Goal: Task Accomplishment & Management: Complete application form

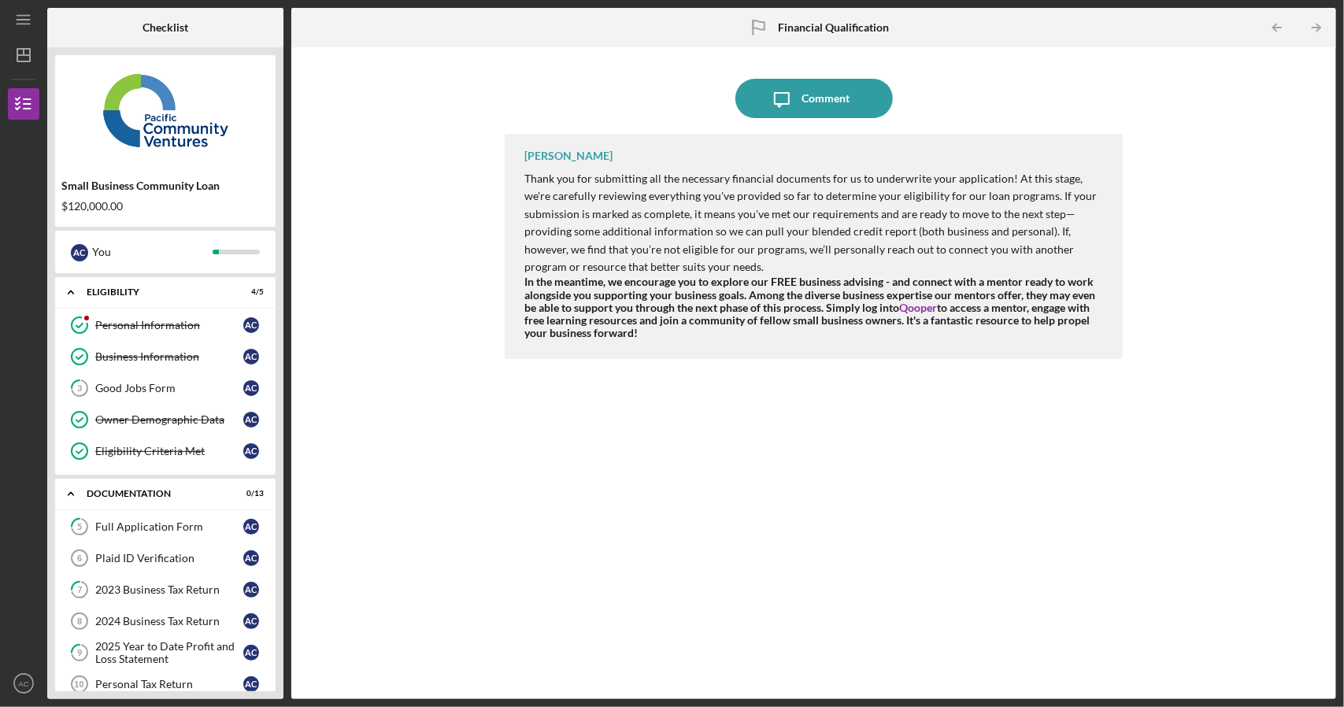
scroll to position [305, 0]
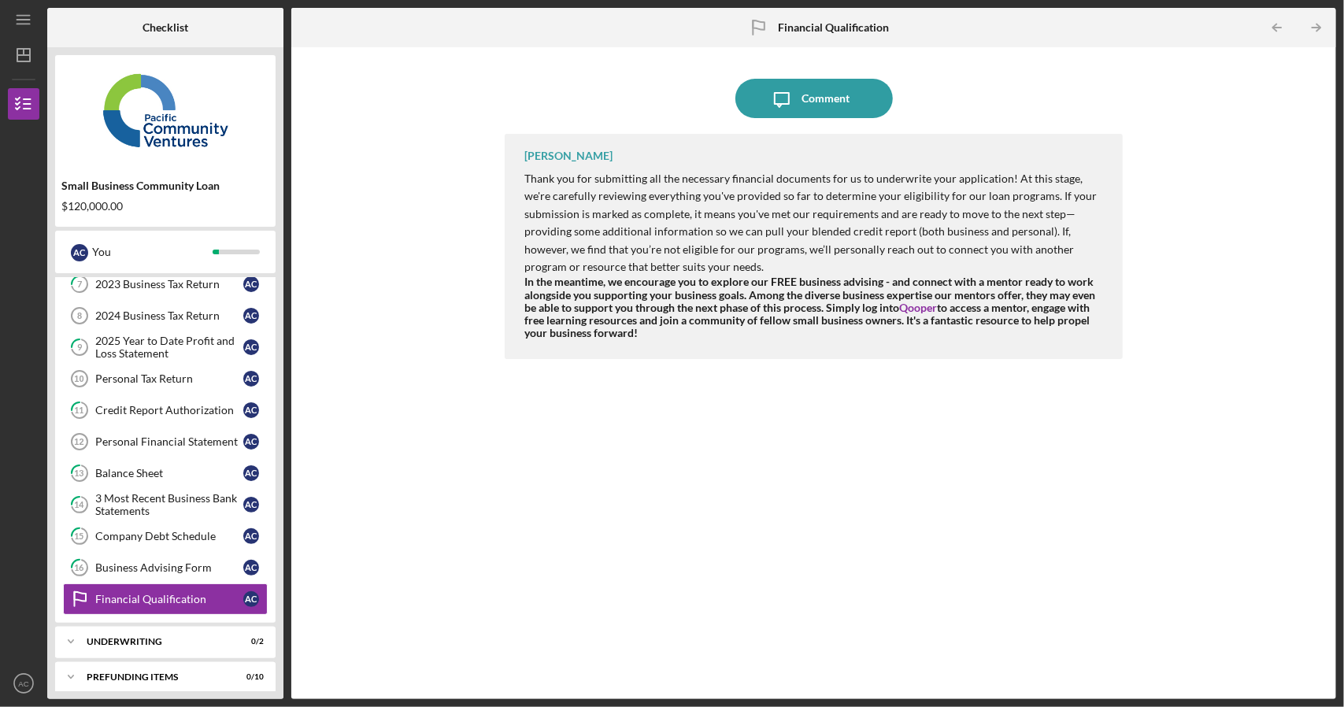
click at [189, 32] on div "Checklist" at bounding box center [165, 27] width 79 height 39
click at [173, 594] on div "Financial Qualification" at bounding box center [169, 599] width 148 height 13
click at [808, 32] on b "Financial Qualification" at bounding box center [833, 27] width 111 height 13
click at [1318, 30] on polyline "button" at bounding box center [1318, 27] width 4 height 7
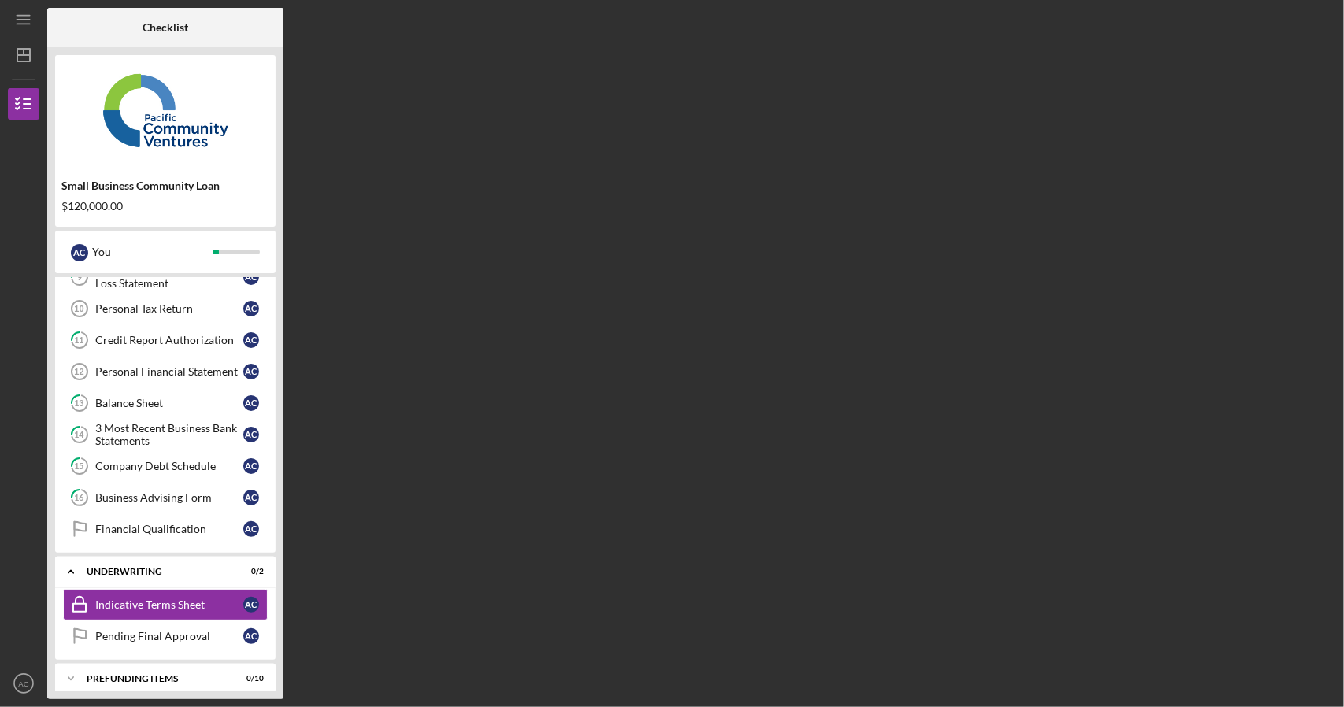
scroll to position [376, 0]
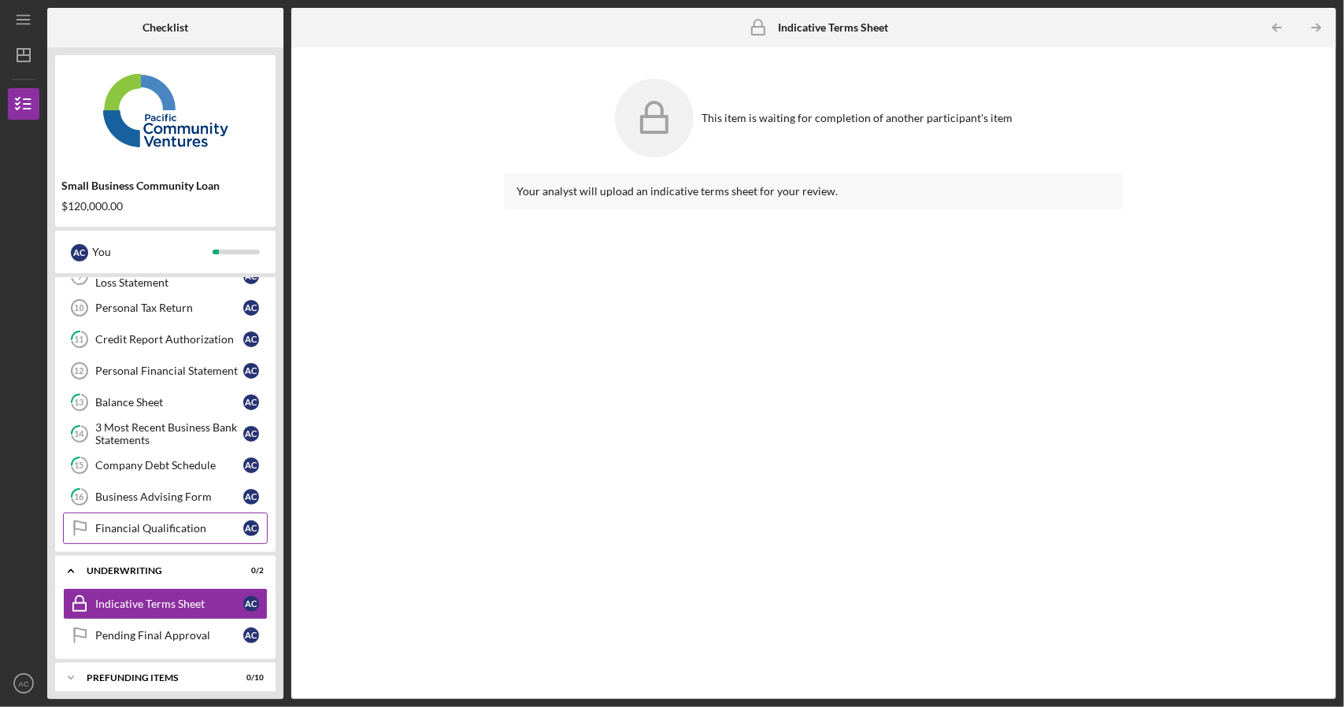
click at [161, 522] on div "Financial Qualification" at bounding box center [169, 528] width 148 height 13
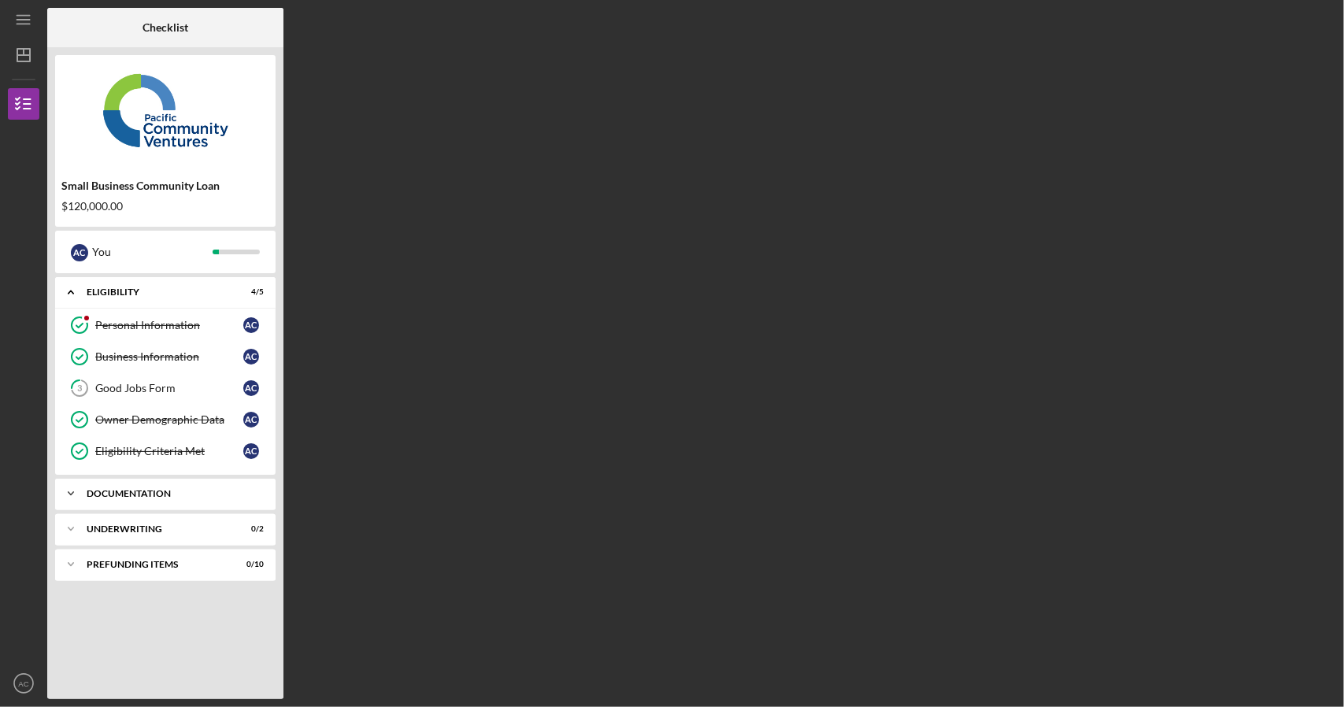
click at [160, 489] on div "Documentation" at bounding box center [171, 493] width 169 height 9
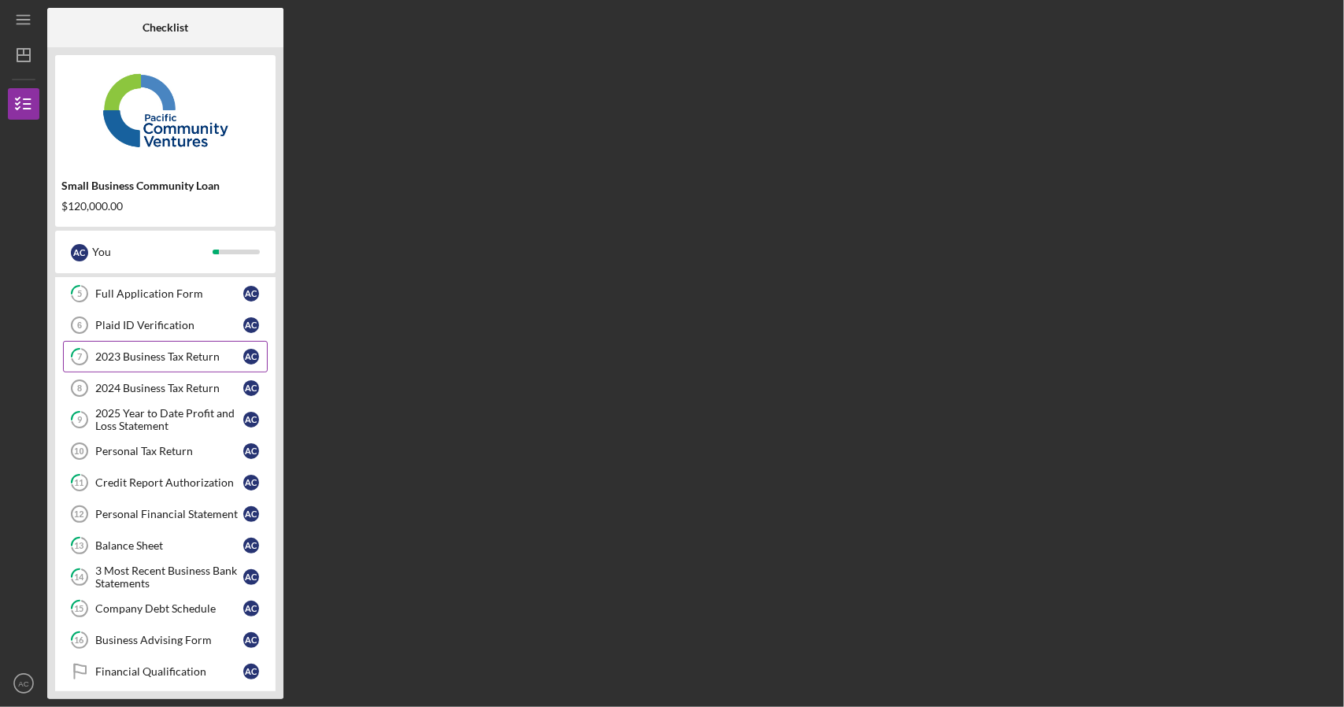
scroll to position [236, 0]
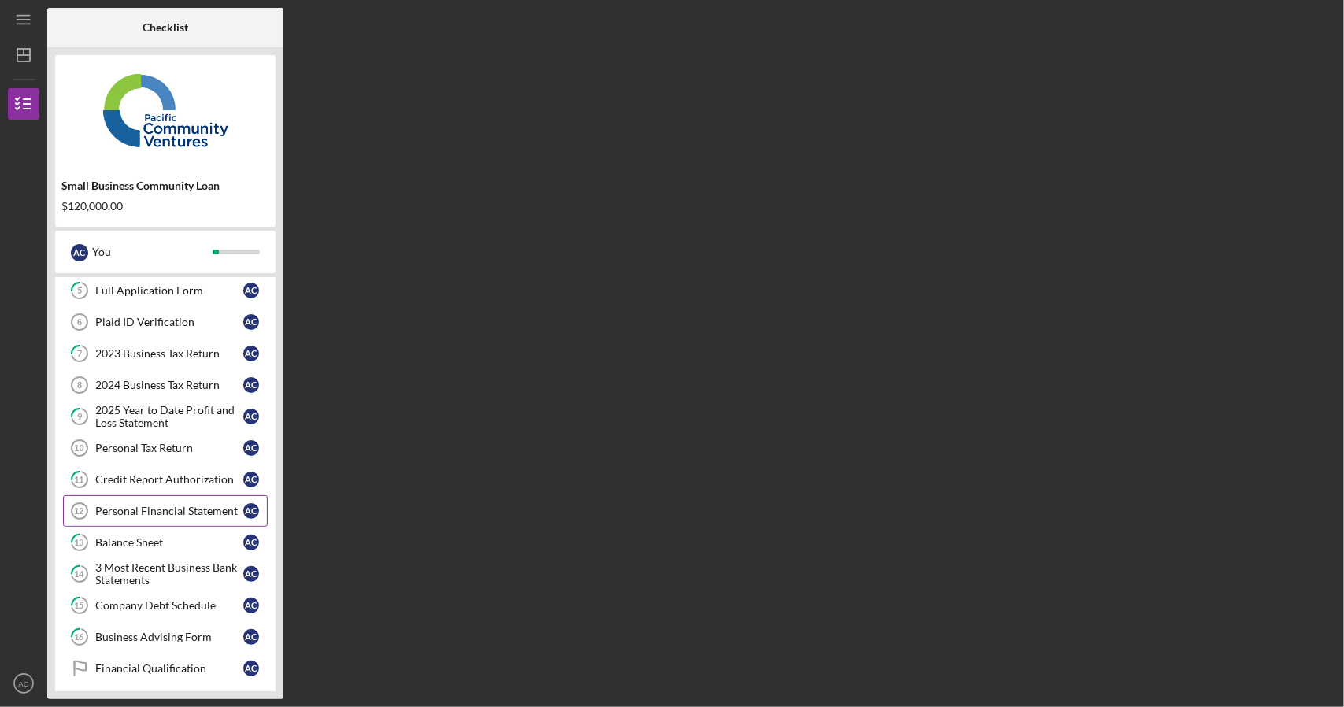
click at [183, 507] on div "Personal Financial Statement" at bounding box center [169, 511] width 148 height 13
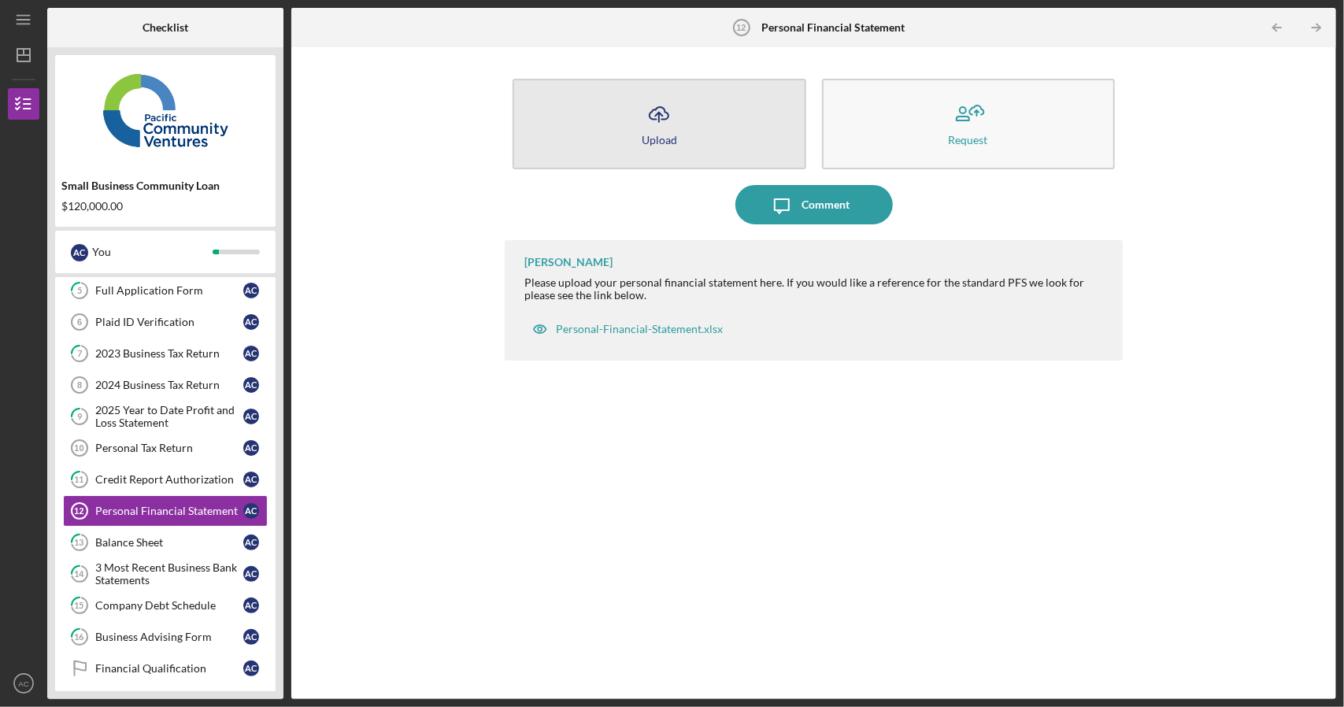
click at [712, 127] on button "Icon/Upload Upload" at bounding box center [658, 124] width 293 height 91
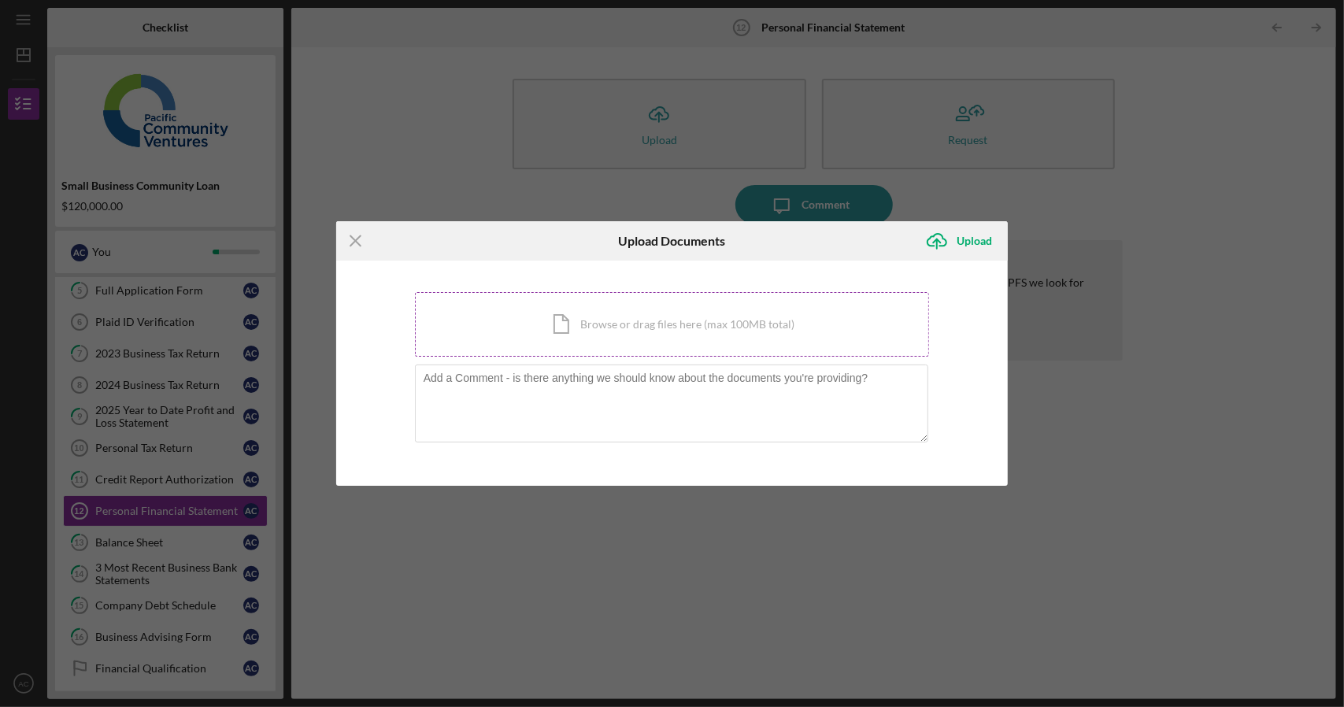
click at [624, 331] on div "Icon/Document Browse or drag files here (max 100MB total) Tap to choose files o…" at bounding box center [672, 324] width 515 height 65
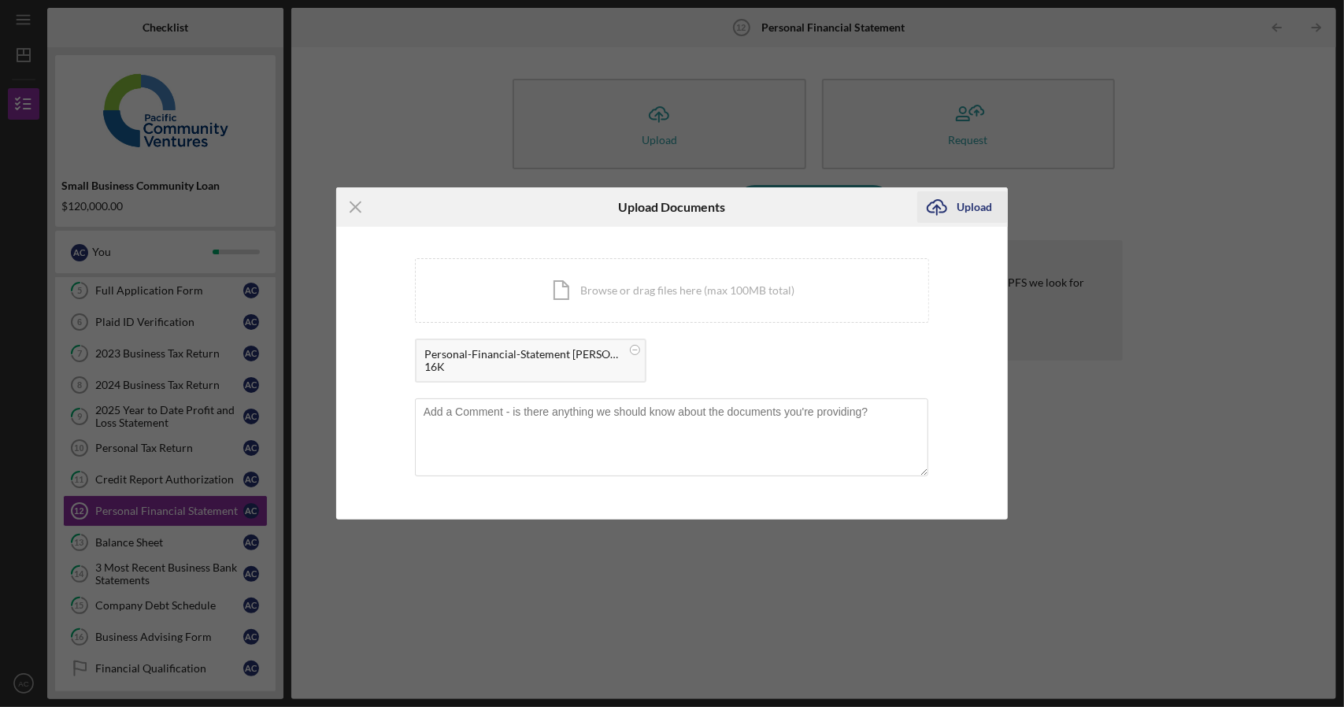
click at [974, 207] on div "Upload" at bounding box center [973, 206] width 35 height 31
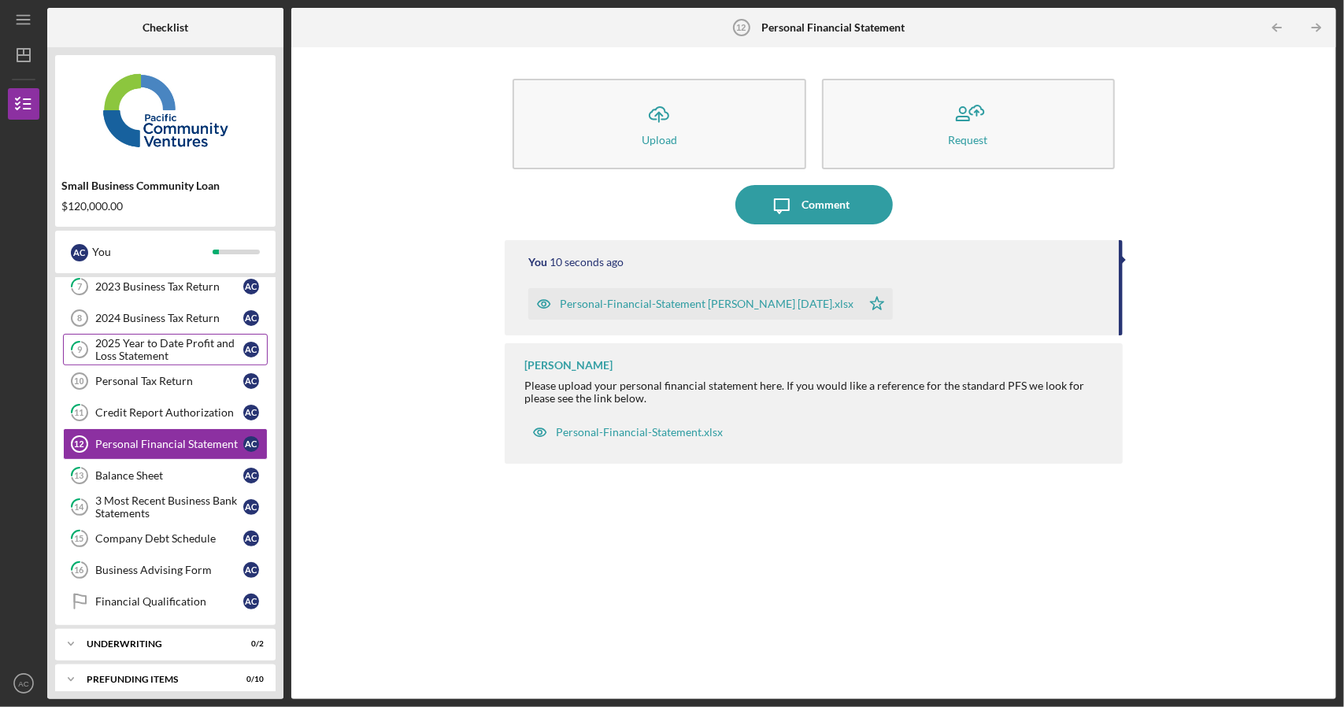
scroll to position [305, 0]
click at [181, 637] on div "Underwriting" at bounding box center [171, 641] width 169 height 9
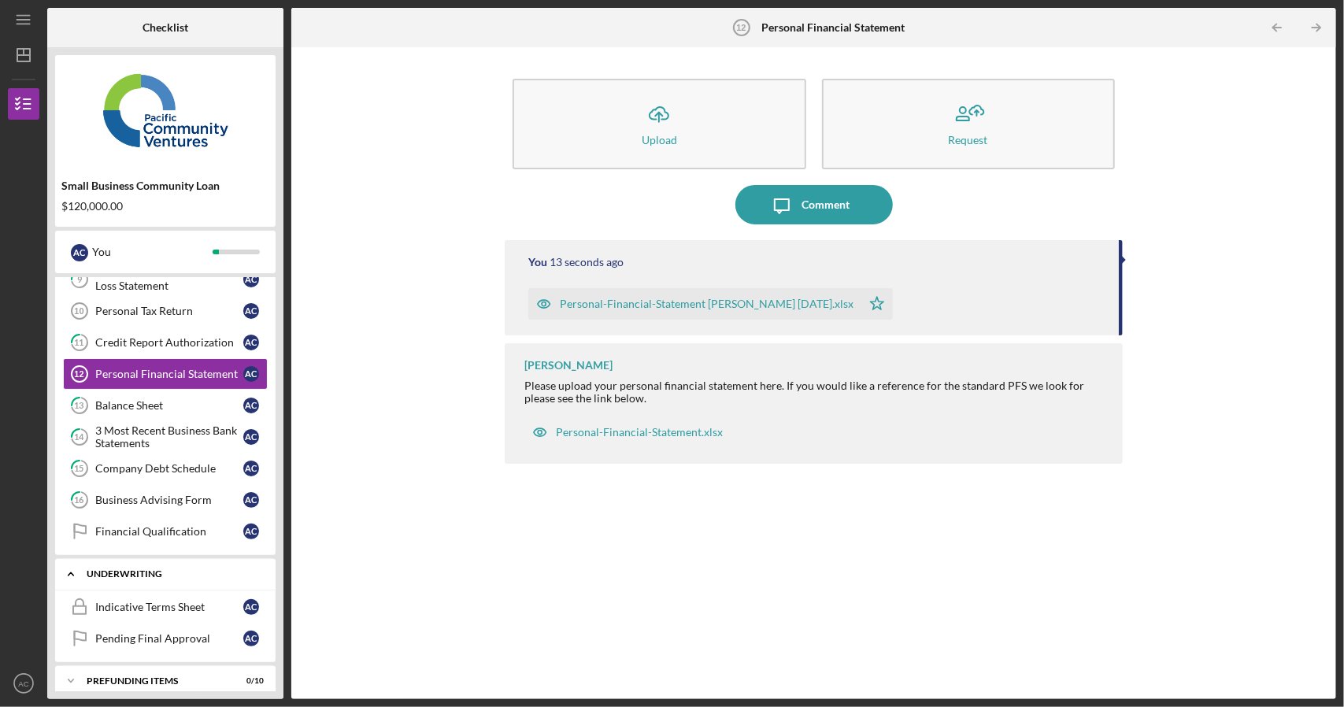
scroll to position [376, 0]
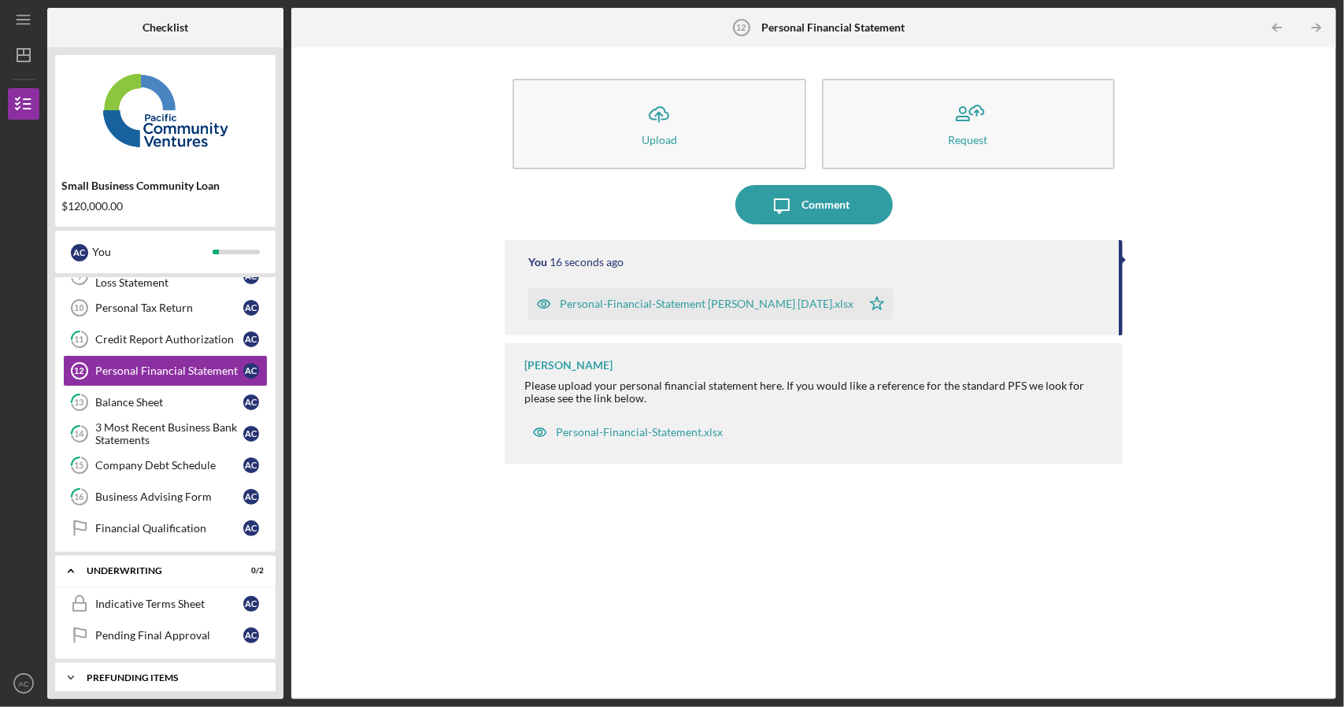
click at [146, 662] on div "Icon/Expander Prefunding Items 0 / 10" at bounding box center [165, 677] width 220 height 31
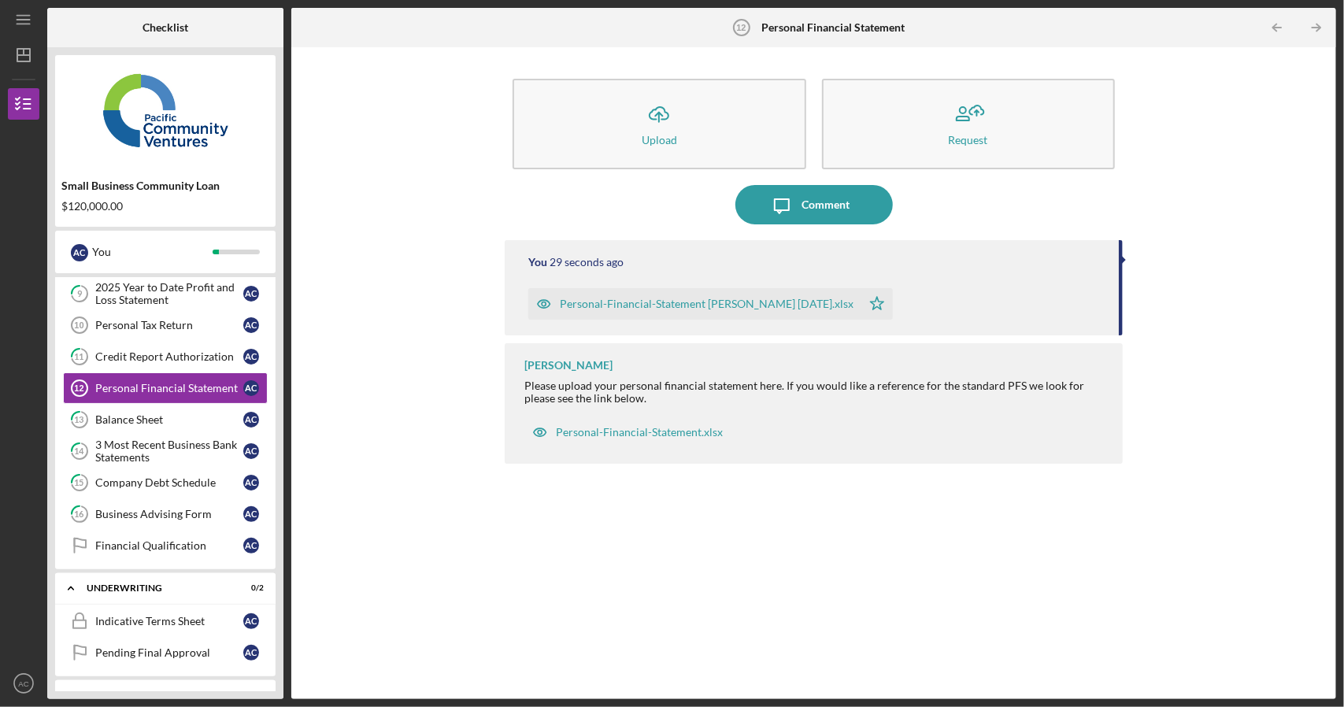
scroll to position [65, 0]
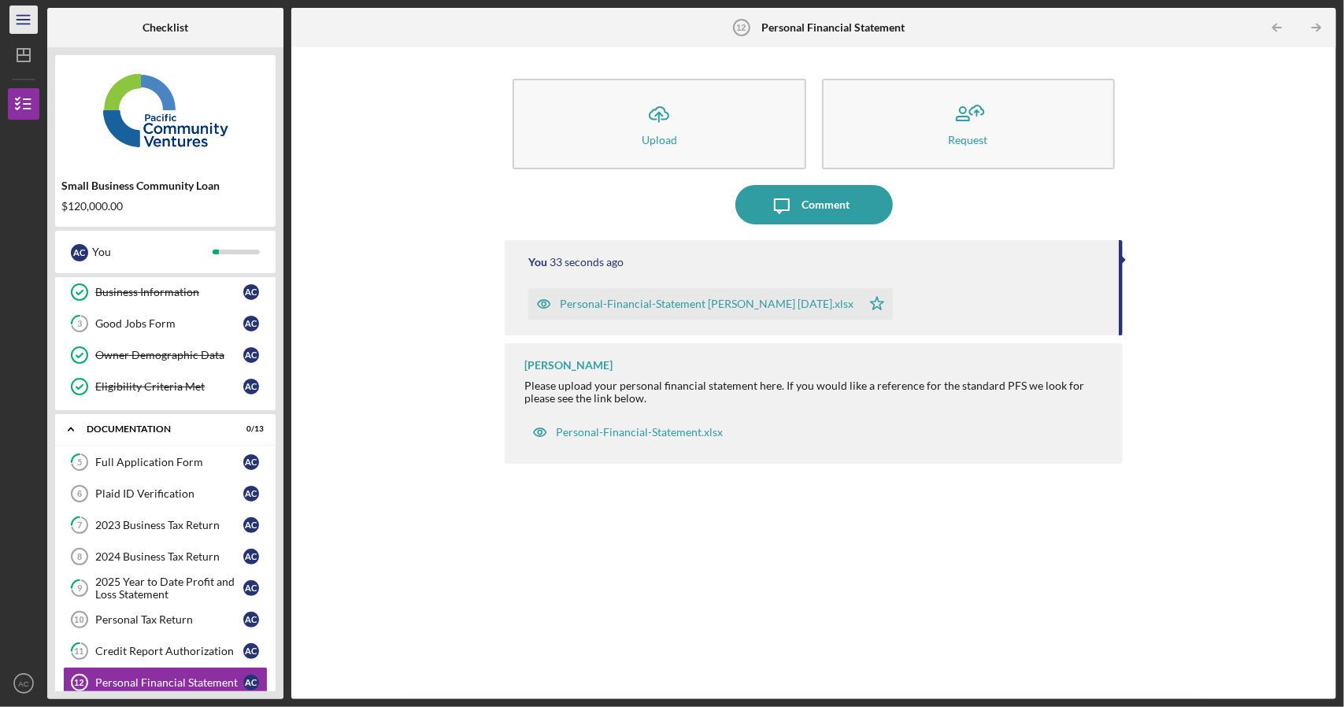
click at [20, 18] on icon "Icon/Menu" at bounding box center [23, 19] width 35 height 35
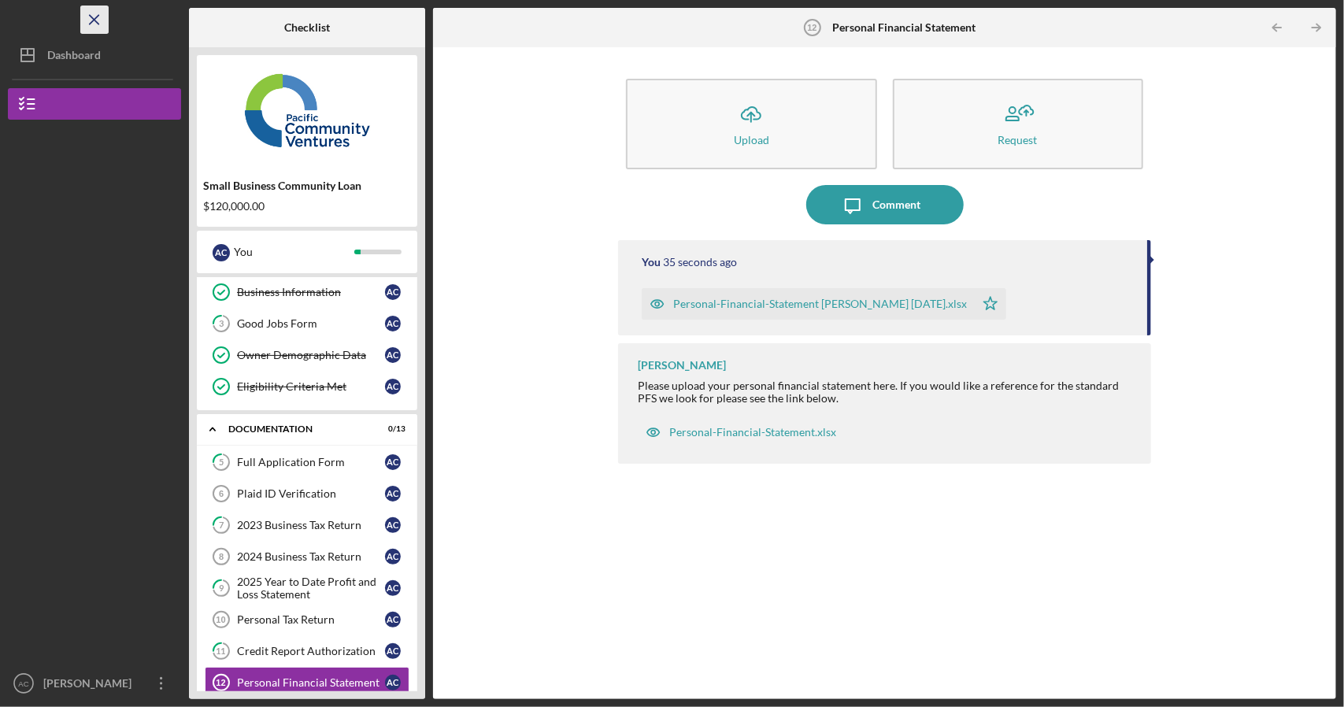
click at [96, 17] on line "button" at bounding box center [94, 19] width 9 height 9
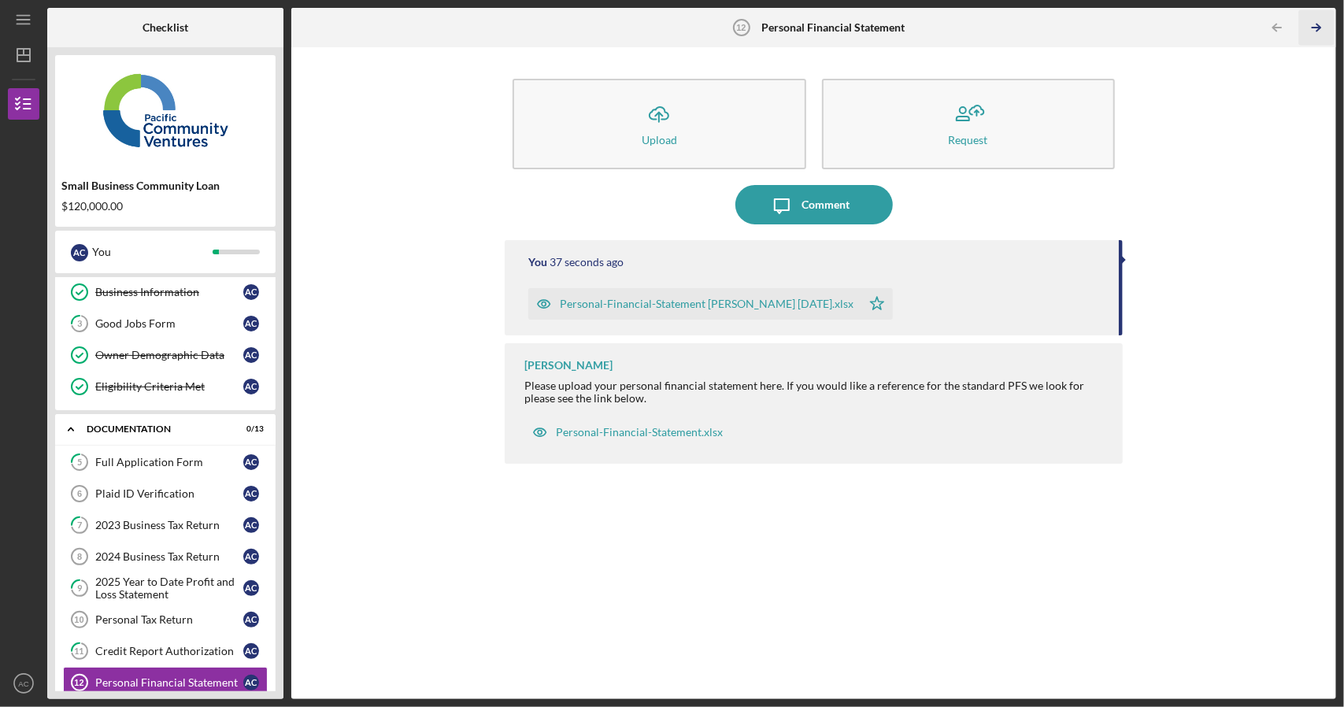
click at [1326, 26] on icon "Icon/Table Pagination Arrow" at bounding box center [1315, 27] width 35 height 35
